Goal: Task Accomplishment & Management: Use online tool/utility

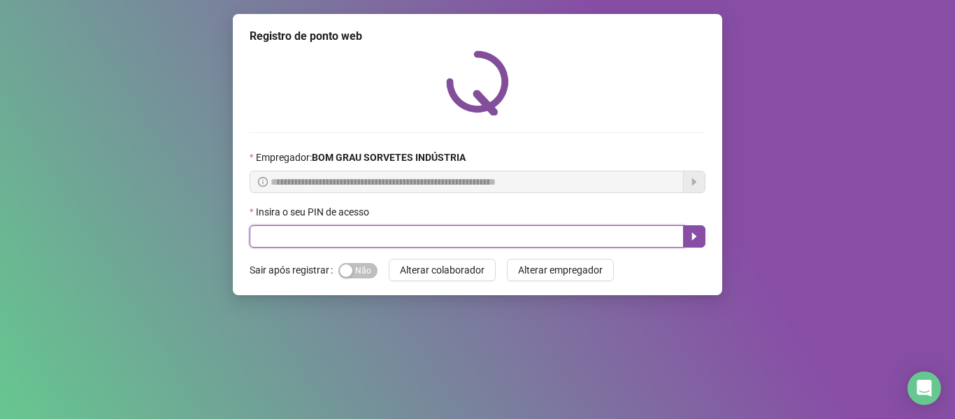
click at [409, 237] on input "text" at bounding box center [467, 236] width 434 height 22
type input "*****"
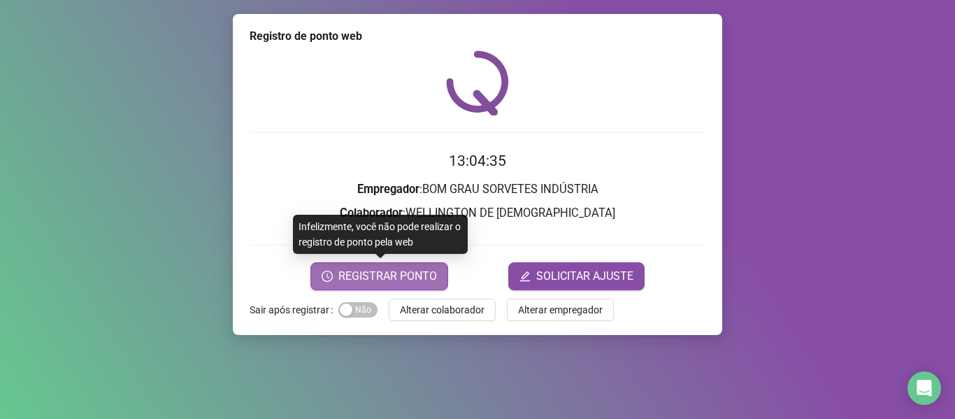
click at [420, 273] on span "REGISTRAR PONTO" at bounding box center [387, 276] width 99 height 17
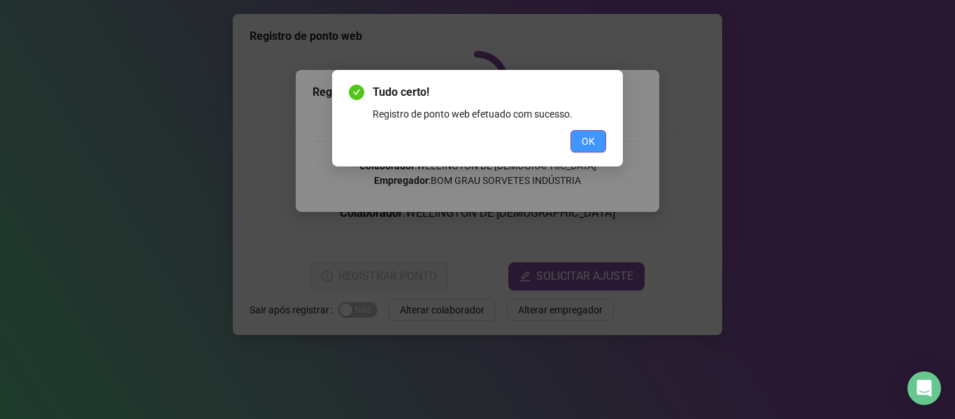
click at [585, 144] on span "OK" at bounding box center [588, 141] width 13 height 15
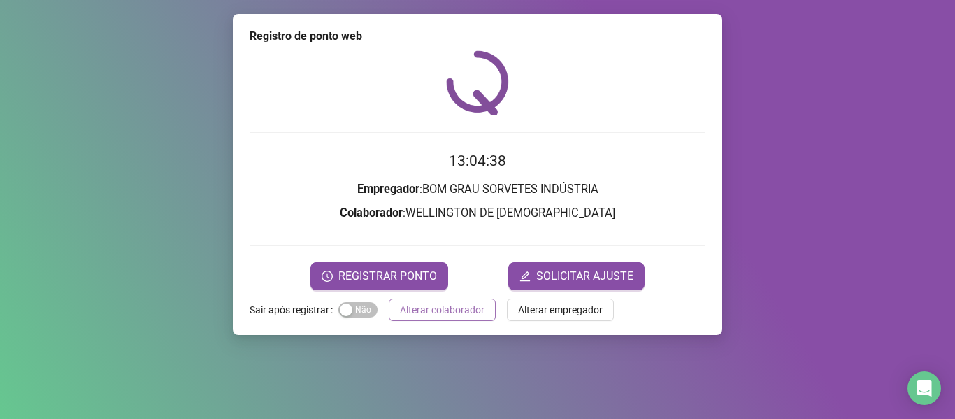
click at [467, 308] on span "Alterar colaborador" at bounding box center [442, 309] width 85 height 15
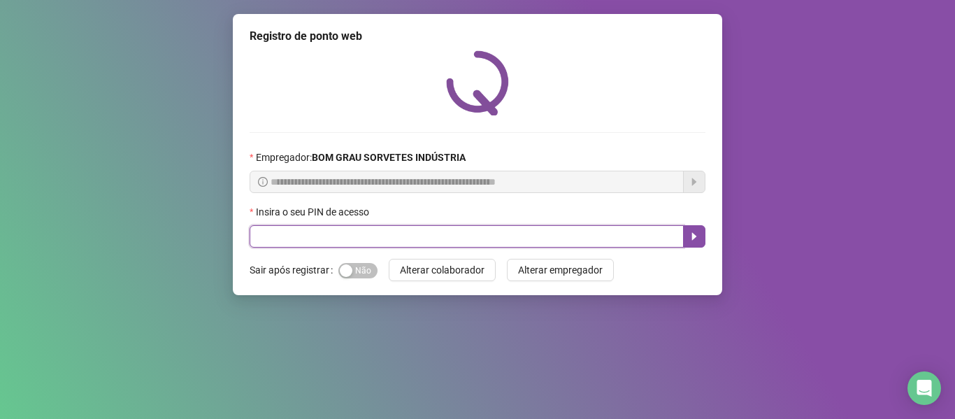
click at [413, 236] on input "text" at bounding box center [467, 236] width 434 height 22
type input "*****"
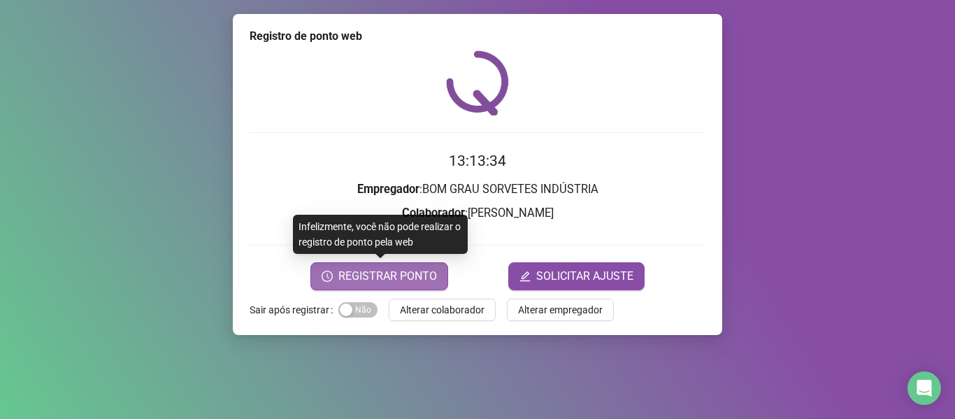
click at [358, 273] on span "REGISTRAR PONTO" at bounding box center [387, 276] width 99 height 17
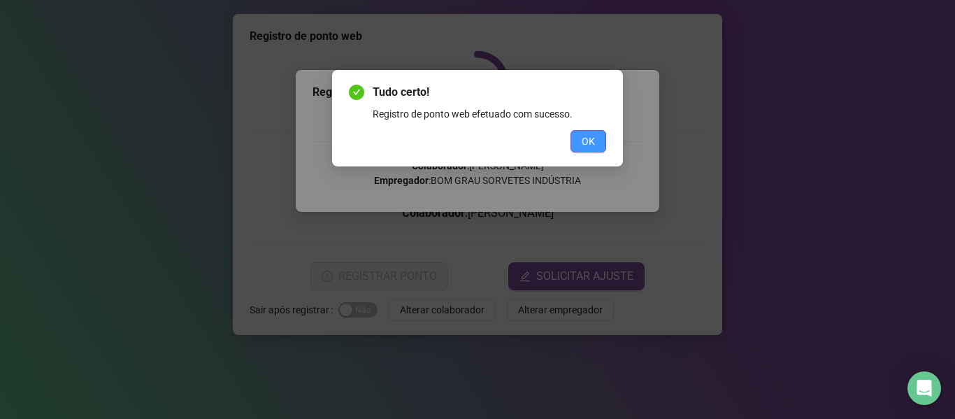
click at [576, 136] on button "OK" at bounding box center [589, 141] width 36 height 22
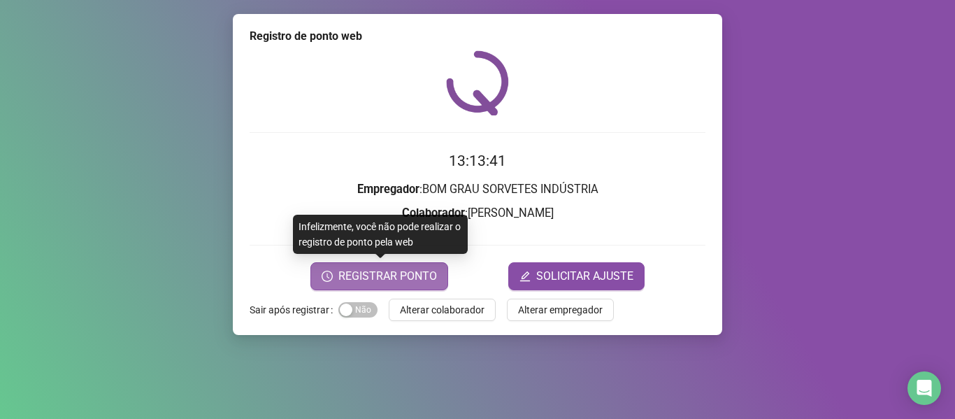
click at [408, 280] on span "REGISTRAR PONTO" at bounding box center [387, 276] width 99 height 17
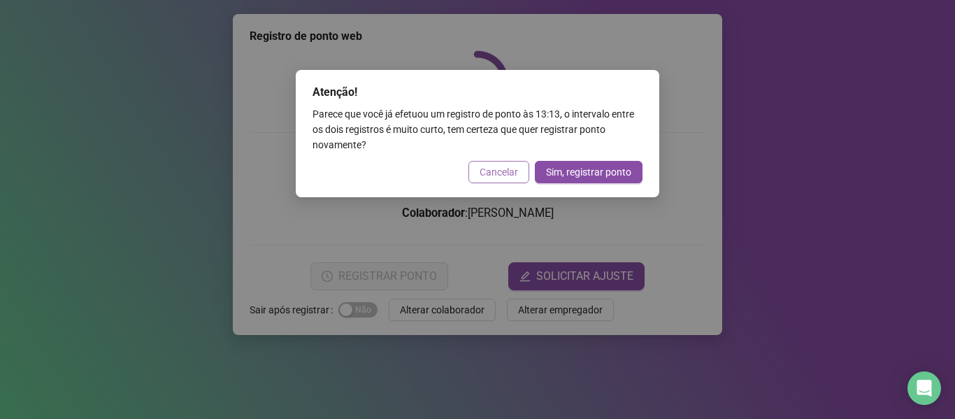
click at [506, 168] on span "Cancelar" at bounding box center [499, 171] width 38 height 15
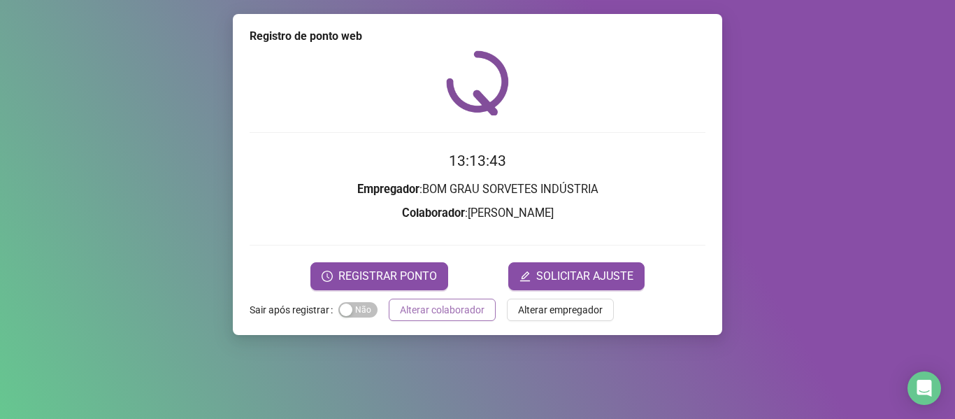
click at [464, 308] on span "Alterar colaborador" at bounding box center [442, 309] width 85 height 15
